Goal: Information Seeking & Learning: Stay updated

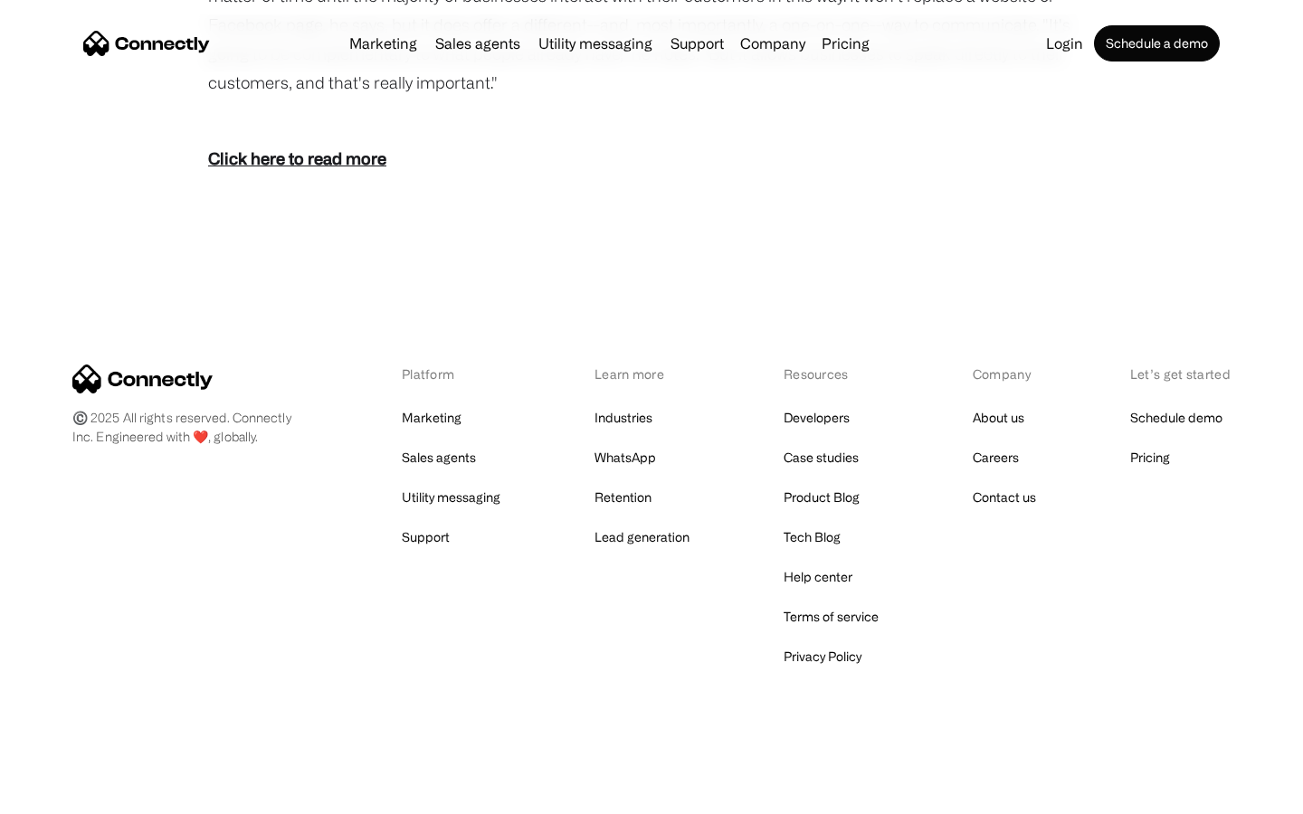
scroll to position [2610, 0]
